Goal: Task Accomplishment & Management: Manage account settings

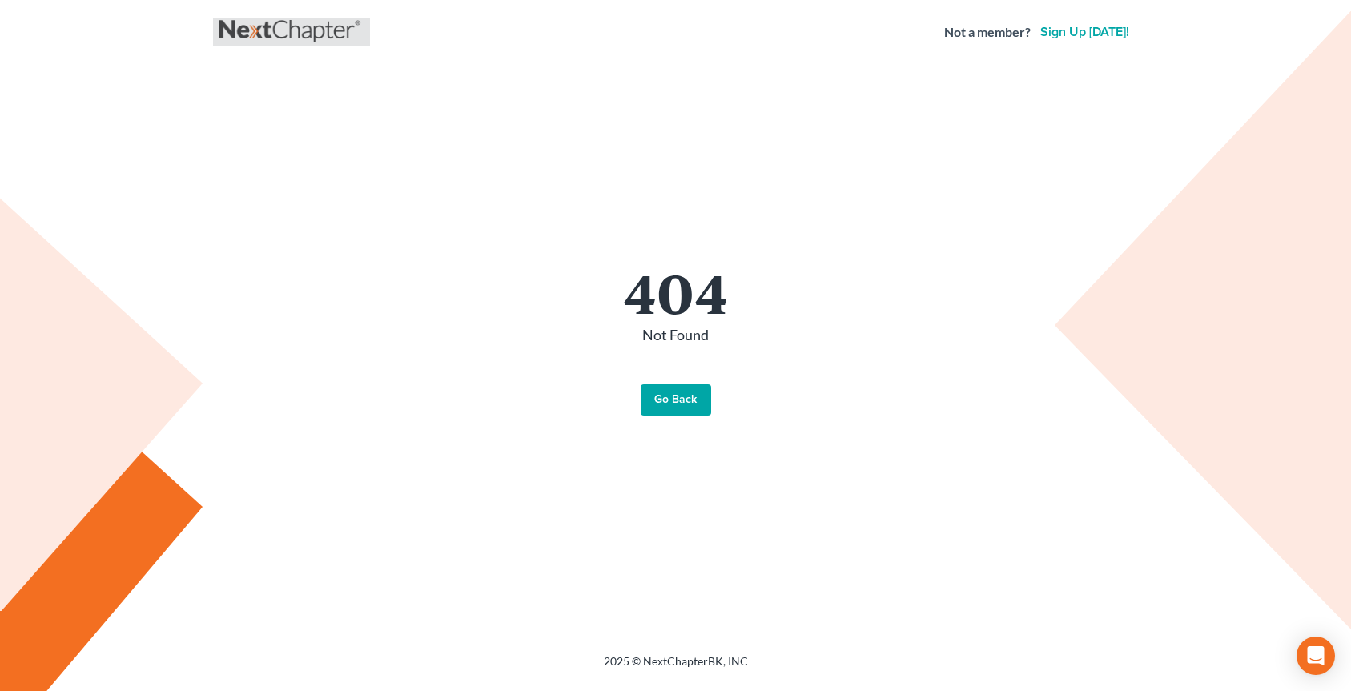
click at [252, 38] on link at bounding box center [291, 32] width 144 height 29
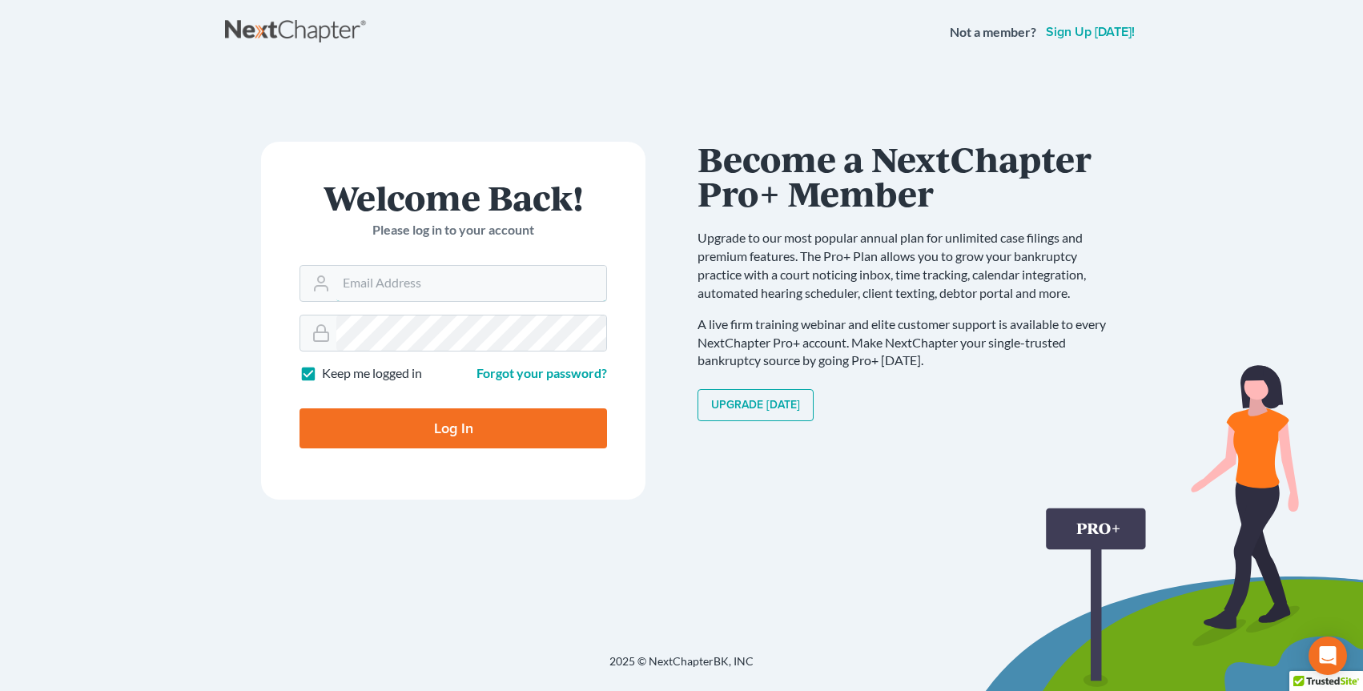
type input "office@badakilawfirm.com"
click at [430, 431] on input "Log In" at bounding box center [452, 428] width 307 height 40
type input "Thinking..."
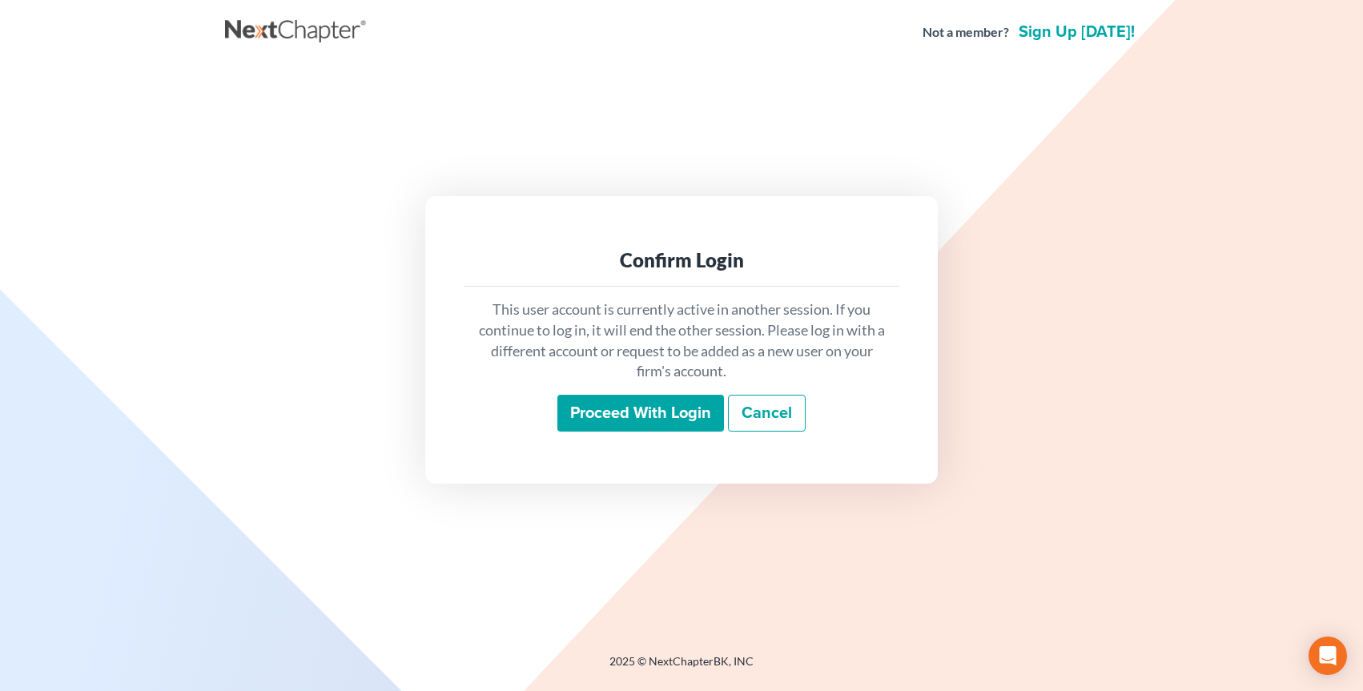
click at [704, 428] on input "Proceed with login" at bounding box center [640, 413] width 167 height 37
